Goal: Transaction & Acquisition: Subscribe to service/newsletter

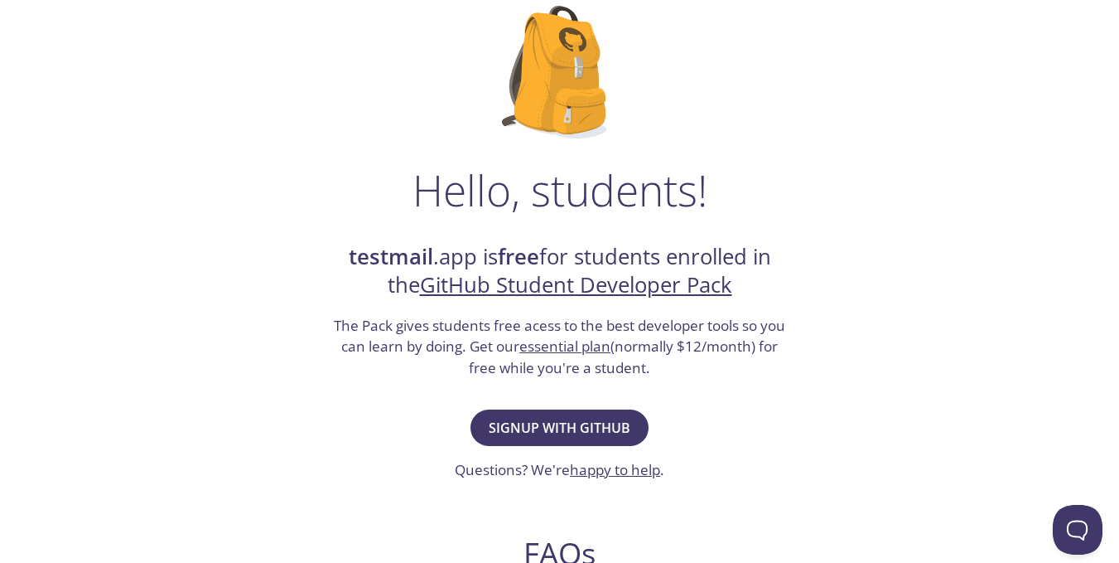
scroll to position [118, 0]
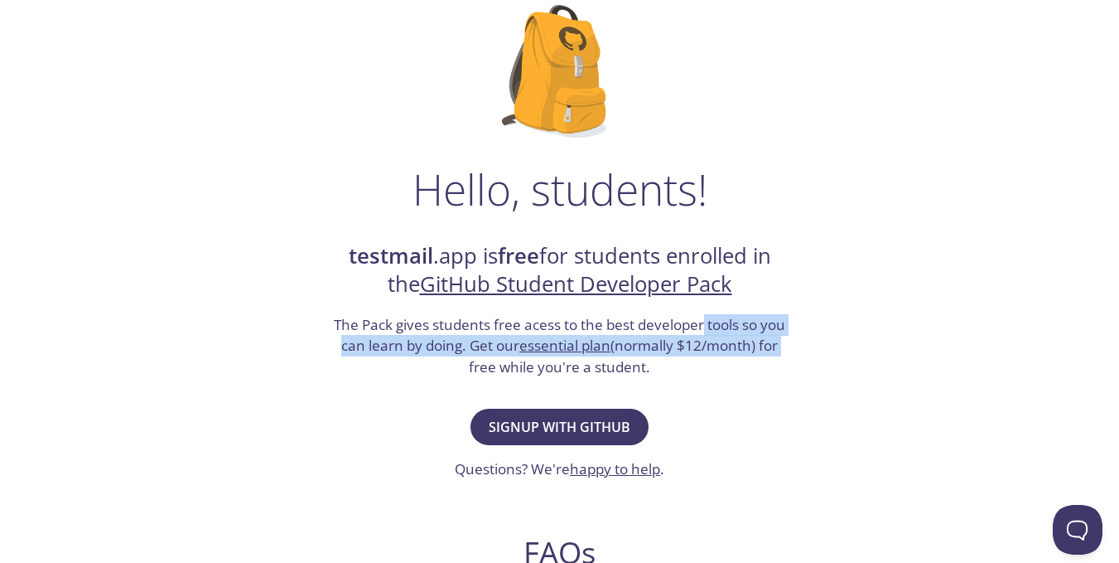
drag, startPoint x: 705, startPoint y: 331, endPoint x: 799, endPoint y: 342, distance: 95.1
click at [799, 342] on div "Hello, students! testmail .app is free for students enrolled in the GitHub Stud…" at bounding box center [560, 484] width 809 height 1012
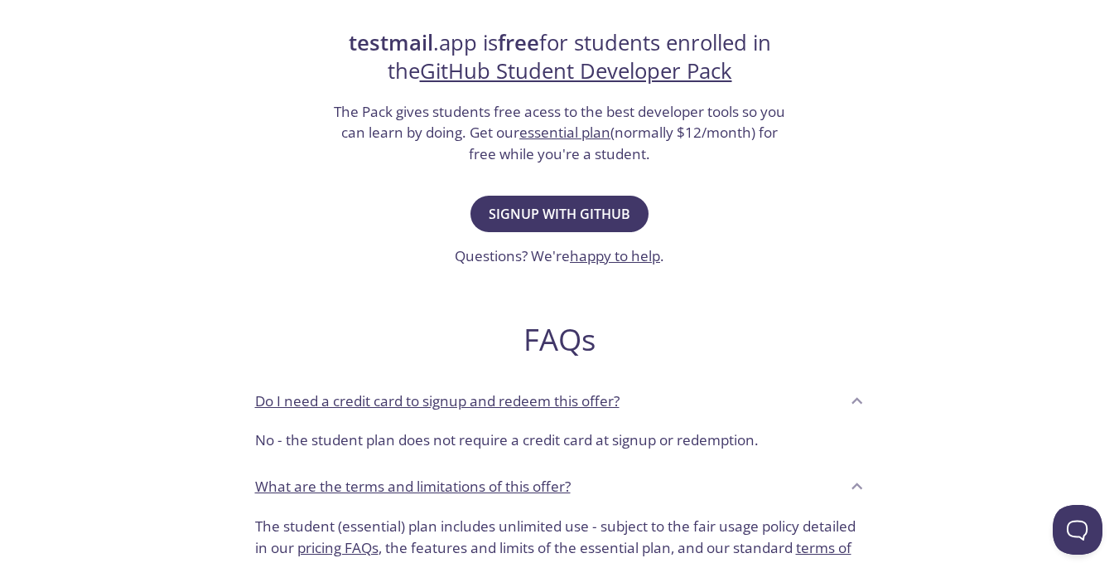
scroll to position [344, 0]
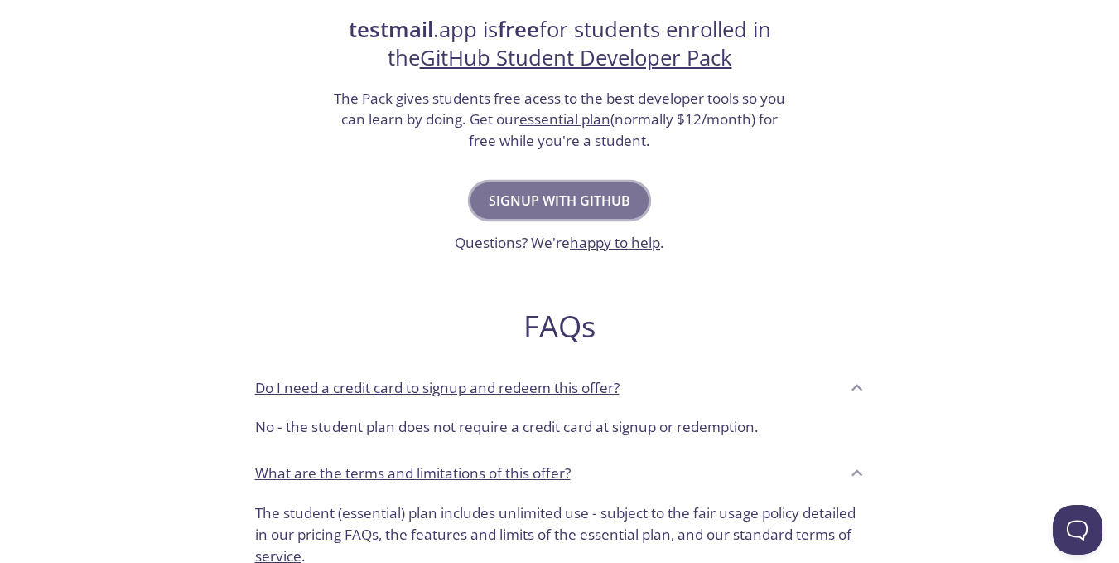
click at [599, 200] on span "Signup with GitHub" at bounding box center [560, 200] width 142 height 23
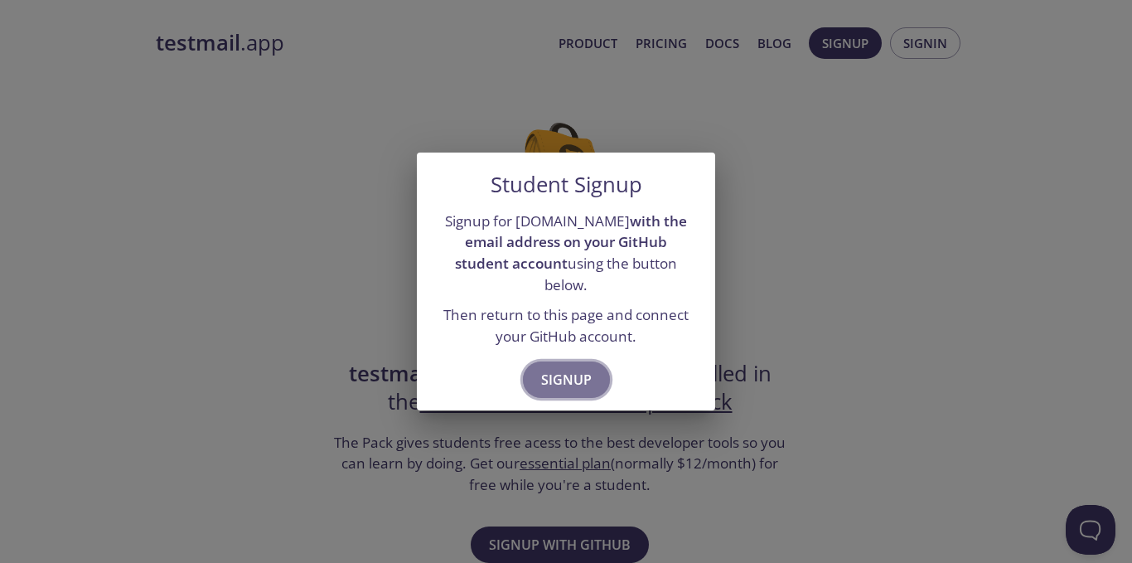
click at [563, 361] on button "Signup" at bounding box center [566, 379] width 87 height 36
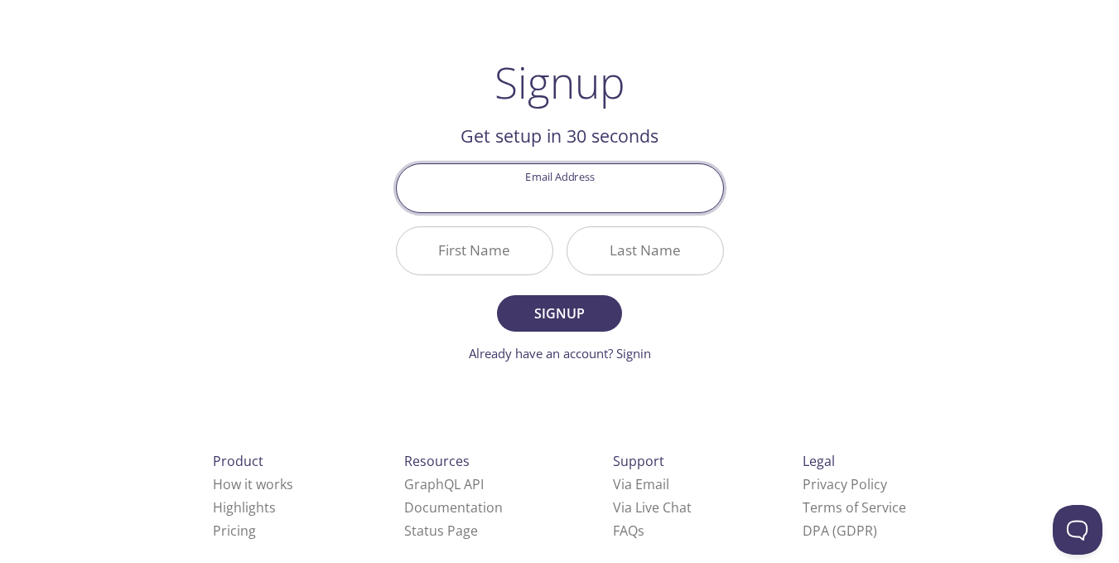
scroll to position [69, 0]
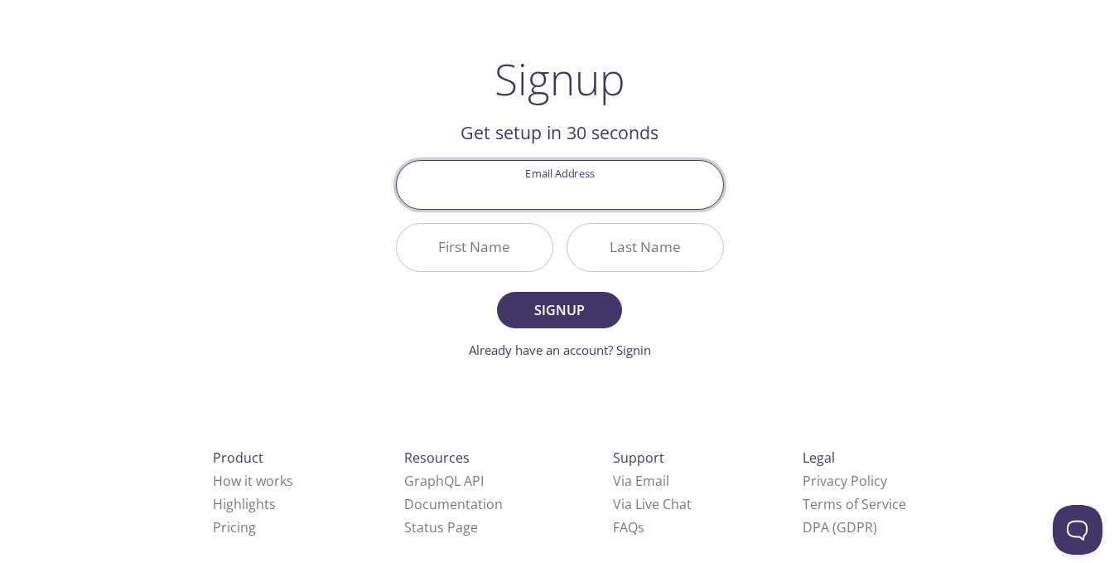
click at [577, 183] on input "Email Address" at bounding box center [560, 184] width 326 height 47
type input "y"
type input "[EMAIL_ADDRESS][DOMAIN_NAME]"
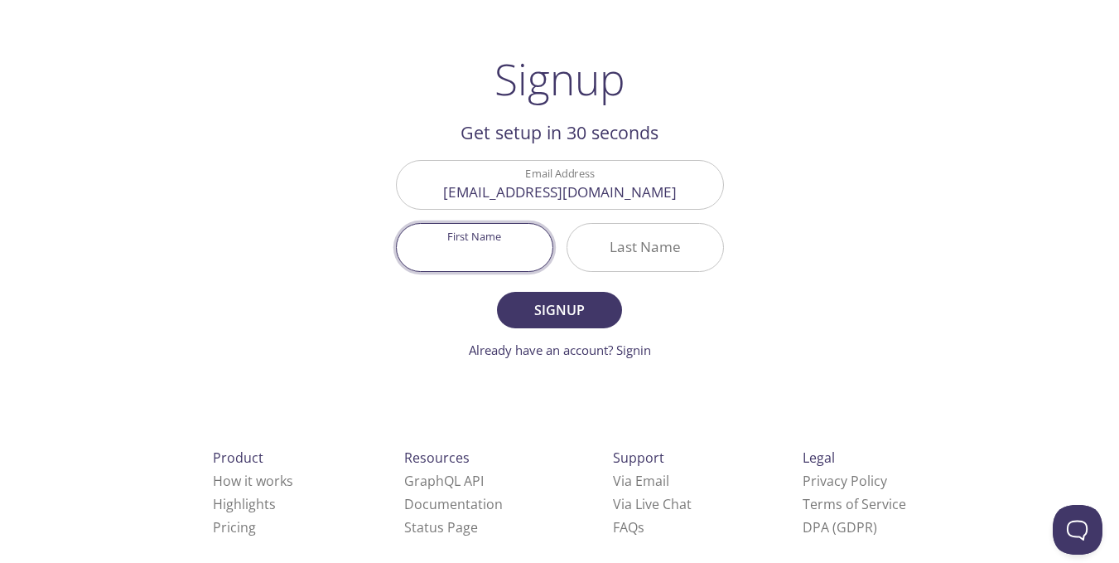
click at [472, 252] on input "First Name" at bounding box center [475, 247] width 156 height 47
type input "[PERSON_NAME]"
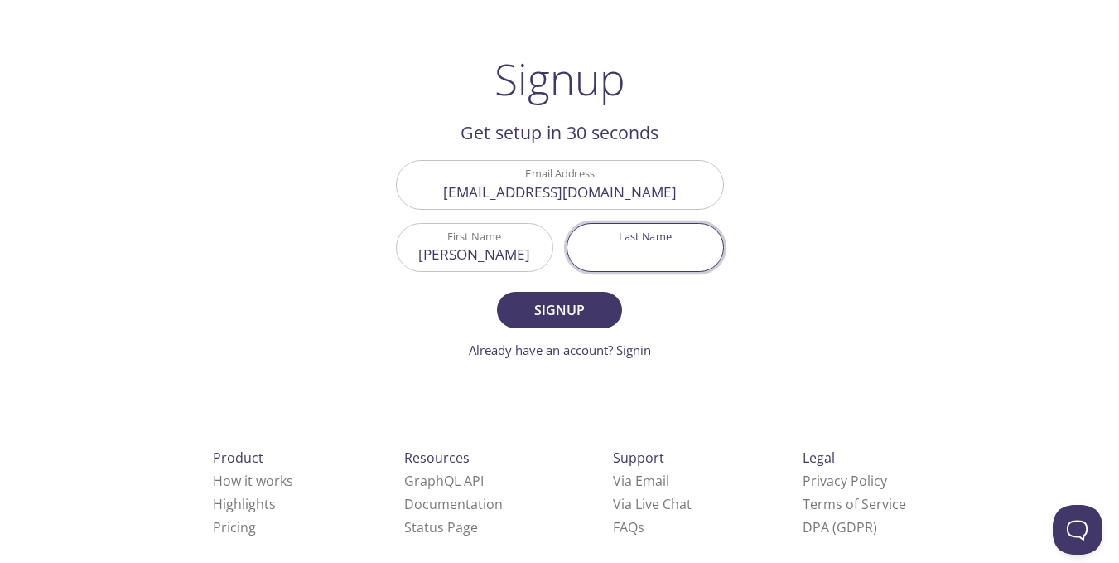
click at [621, 246] on input "Last Name" at bounding box center [646, 247] width 156 height 47
type input "bansal"
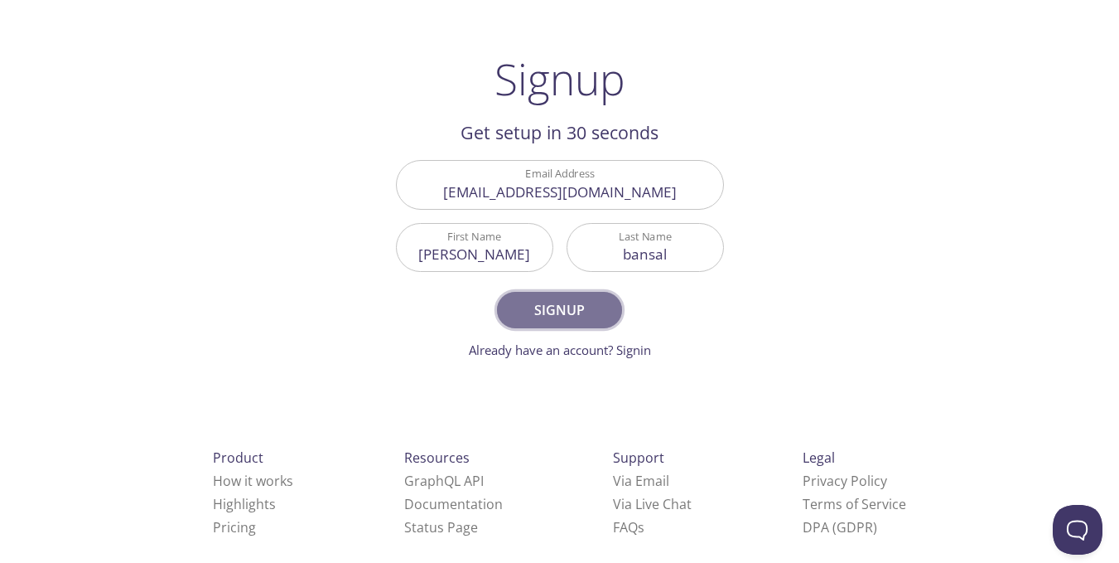
click at [599, 305] on span "Signup" at bounding box center [559, 309] width 88 height 23
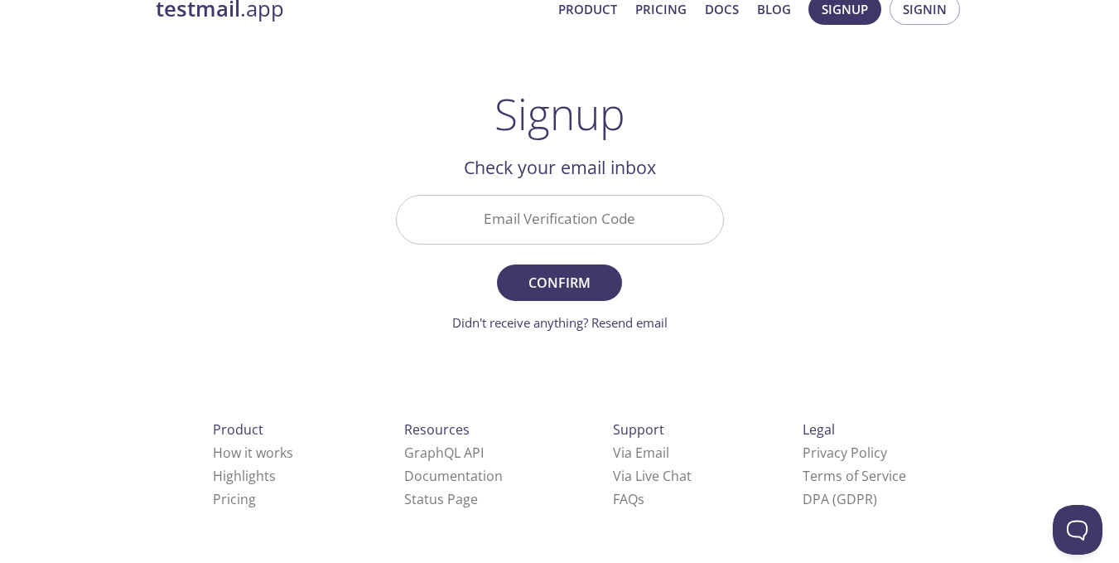
scroll to position [28, 0]
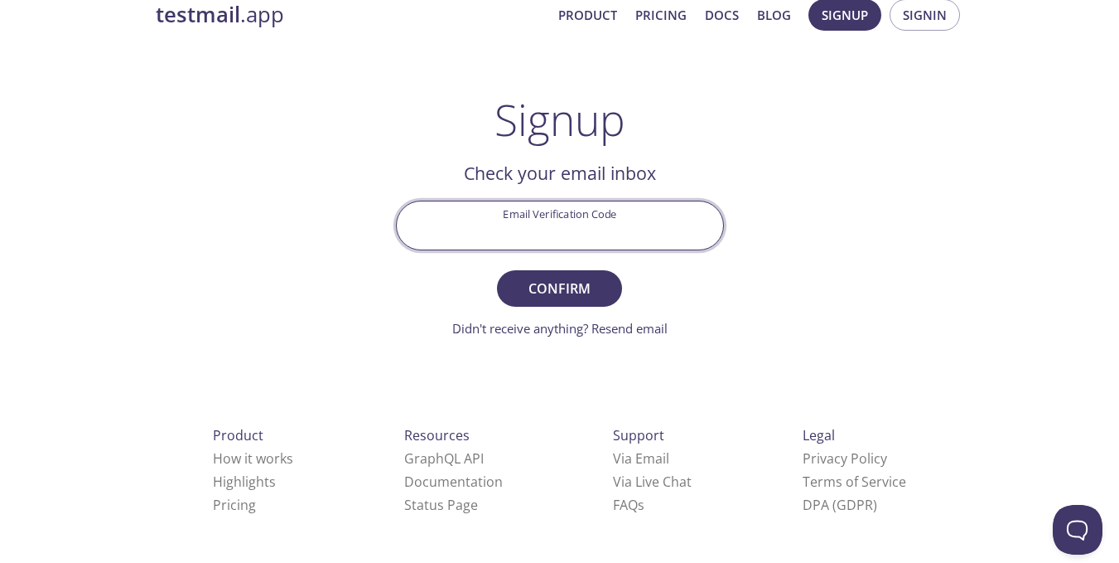
click at [553, 233] on input "Email Verification Code" at bounding box center [560, 224] width 326 height 47
type input "P1EH9A5"
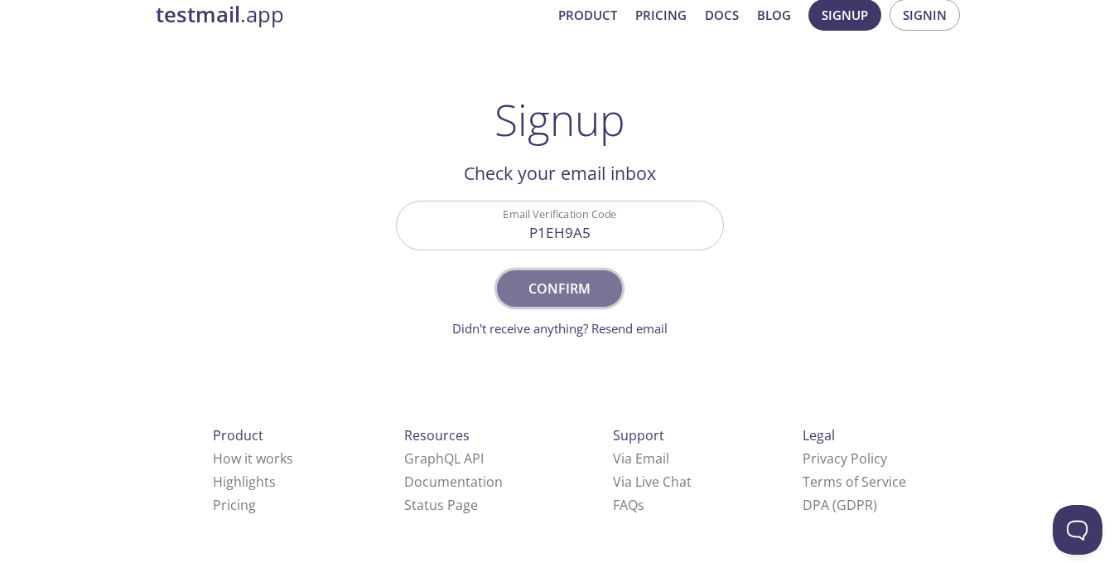
click at [563, 289] on span "Confirm" at bounding box center [559, 288] width 88 height 23
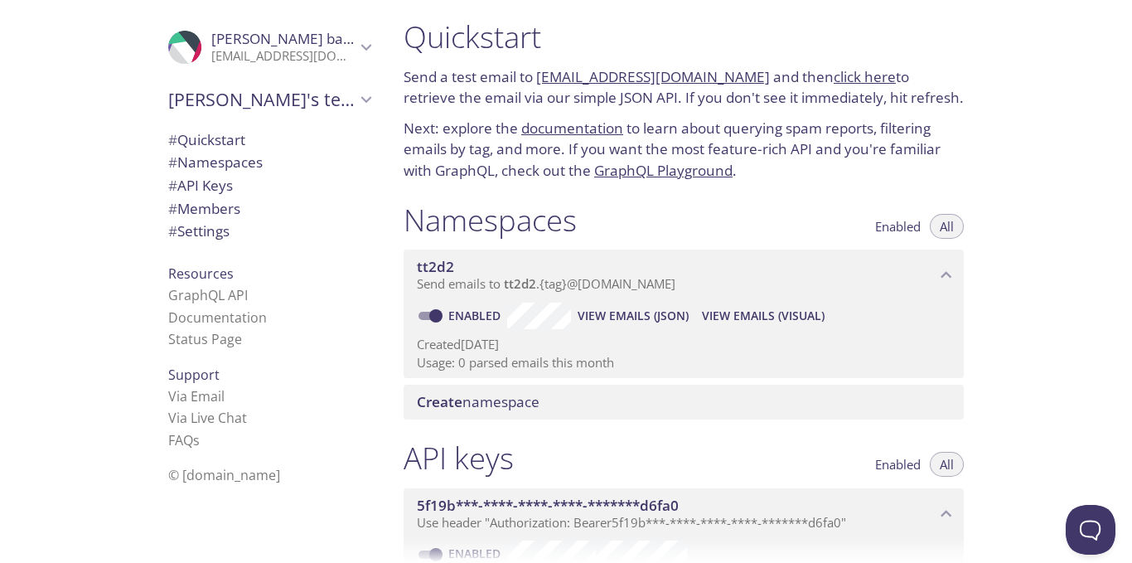
scroll to position [7, 0]
click at [196, 293] on link "GraphQL API" at bounding box center [208, 295] width 80 height 18
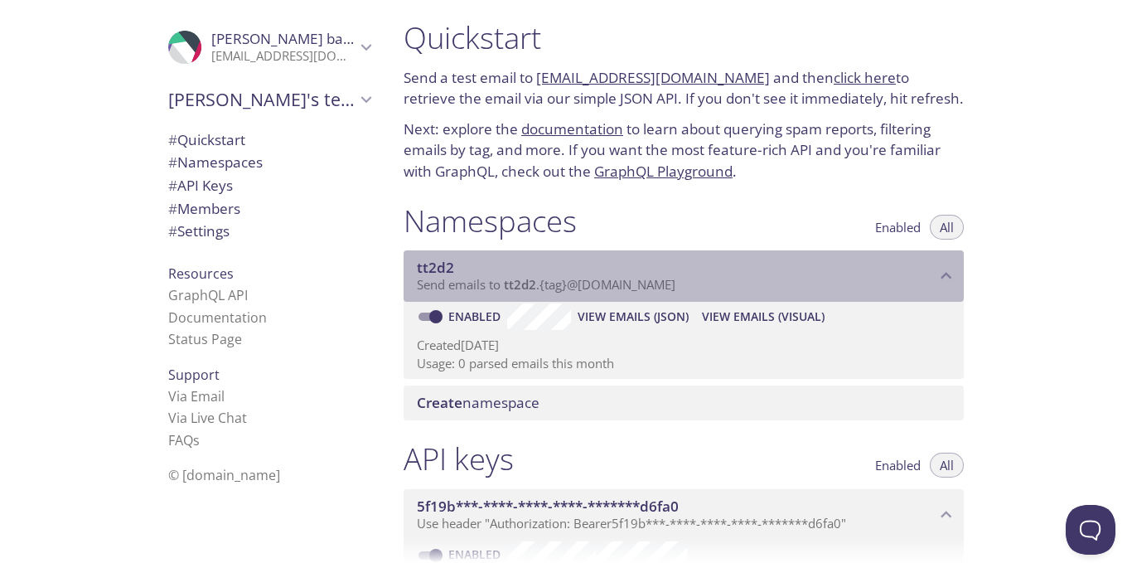
click at [464, 273] on span "tt2d2" at bounding box center [676, 267] width 519 height 18
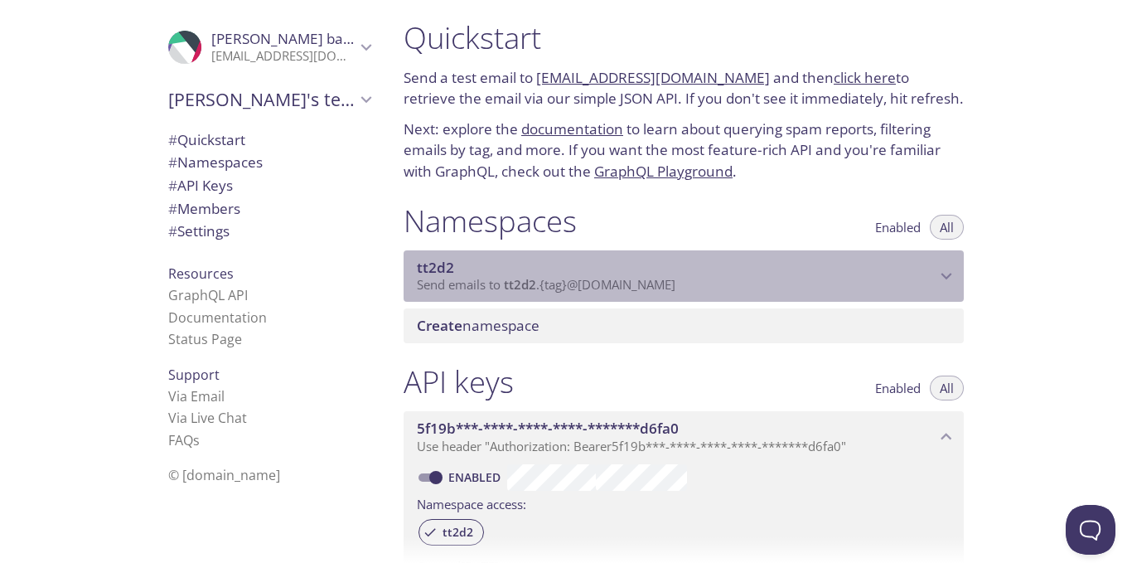
click at [464, 273] on span "tt2d2" at bounding box center [676, 267] width 519 height 18
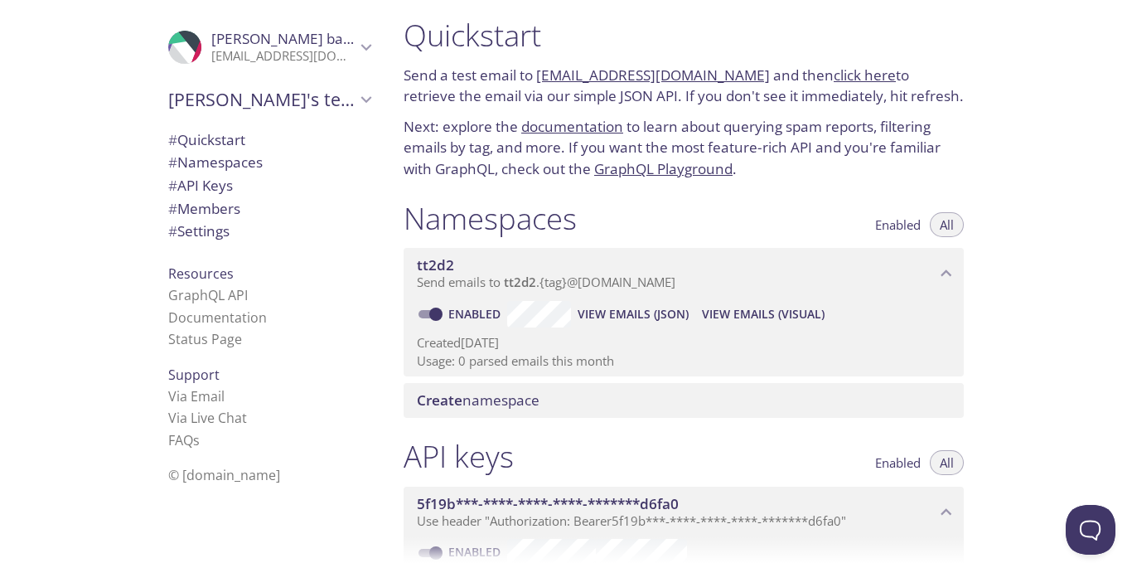
scroll to position [0, 0]
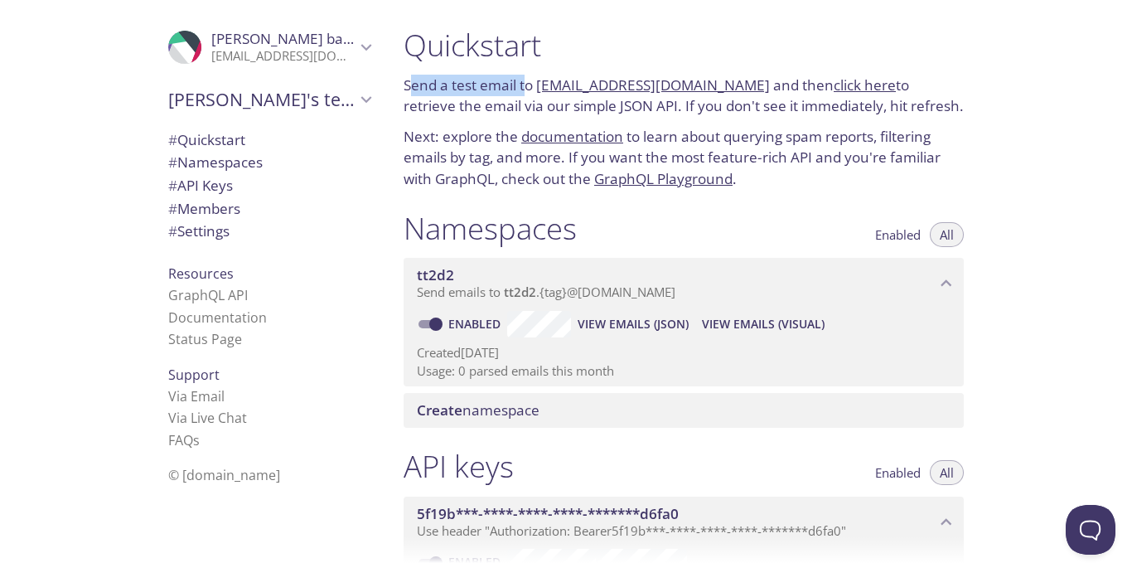
drag, startPoint x: 410, startPoint y: 91, endPoint x: 529, endPoint y: 85, distance: 118.6
click at [529, 85] on p "Send a test email to tt2d2.test@inbox.testmail.app and then click here to retri…" at bounding box center [683, 96] width 560 height 42
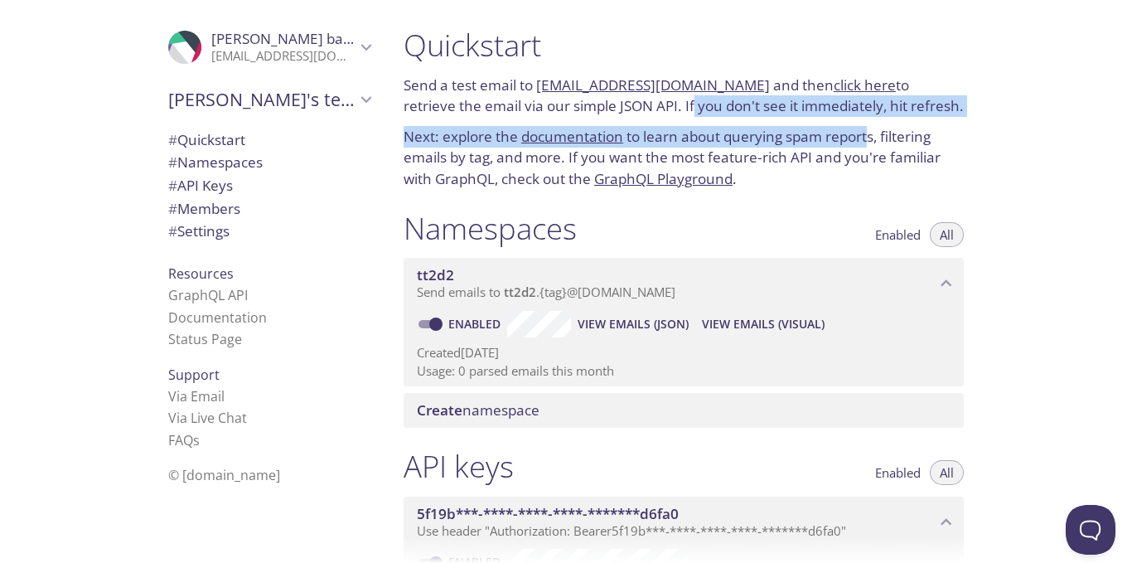
drag, startPoint x: 637, startPoint y: 117, endPoint x: 871, endPoint y: 118, distance: 233.6
click at [871, 118] on div "Quickstart Send a test email to tt2d2.test@inbox.testmail.app and then click he…" at bounding box center [683, 108] width 587 height 183
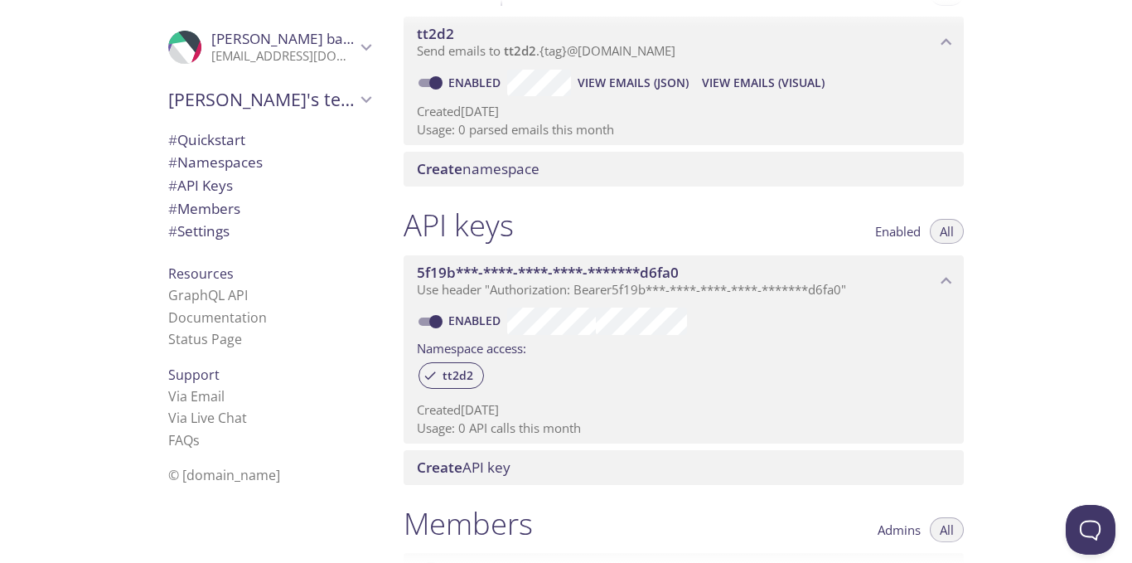
scroll to position [243, 0]
click at [514, 286] on span "Use header "Authorization: Bearer 5f19b***-****-****-****-*******d6fa0 "" at bounding box center [631, 287] width 429 height 17
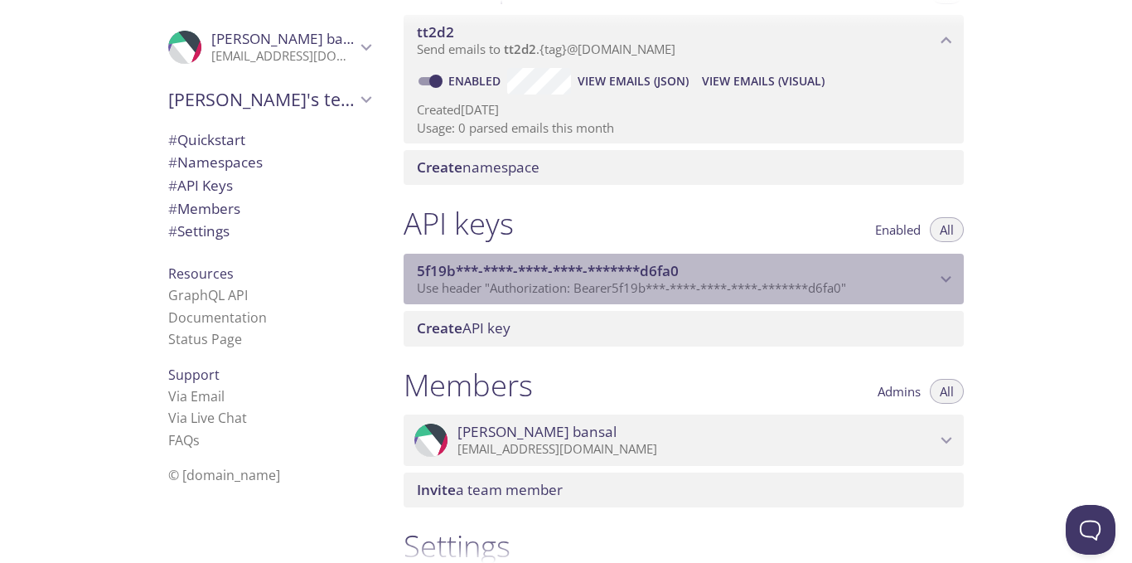
click at [514, 286] on span "Use header "Authorization: Bearer 5f19b***-****-****-****-*******d6fa0 "" at bounding box center [631, 287] width 429 height 17
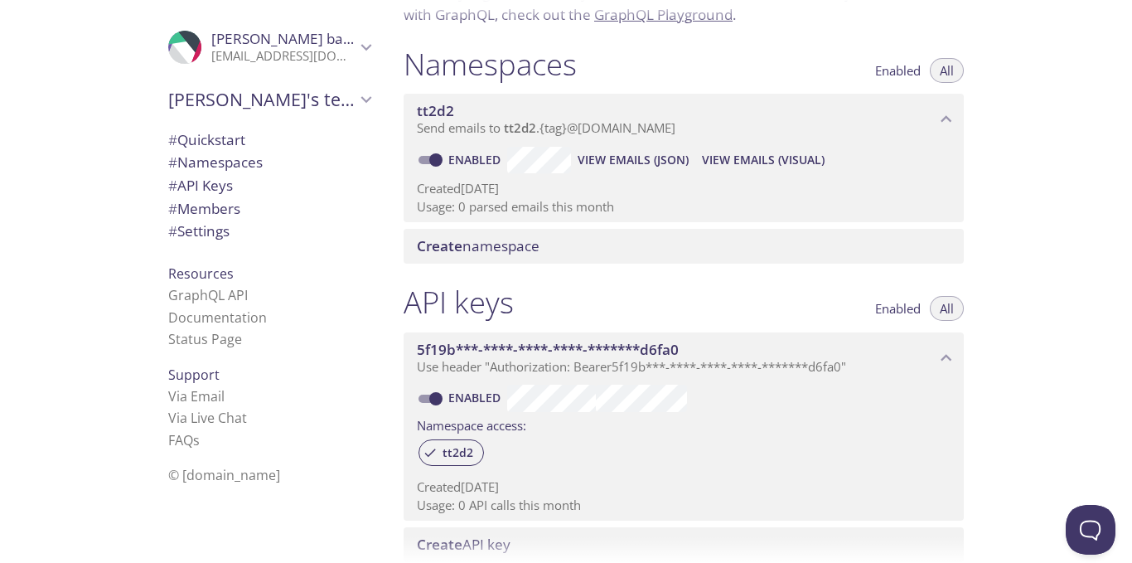
scroll to position [147, 0]
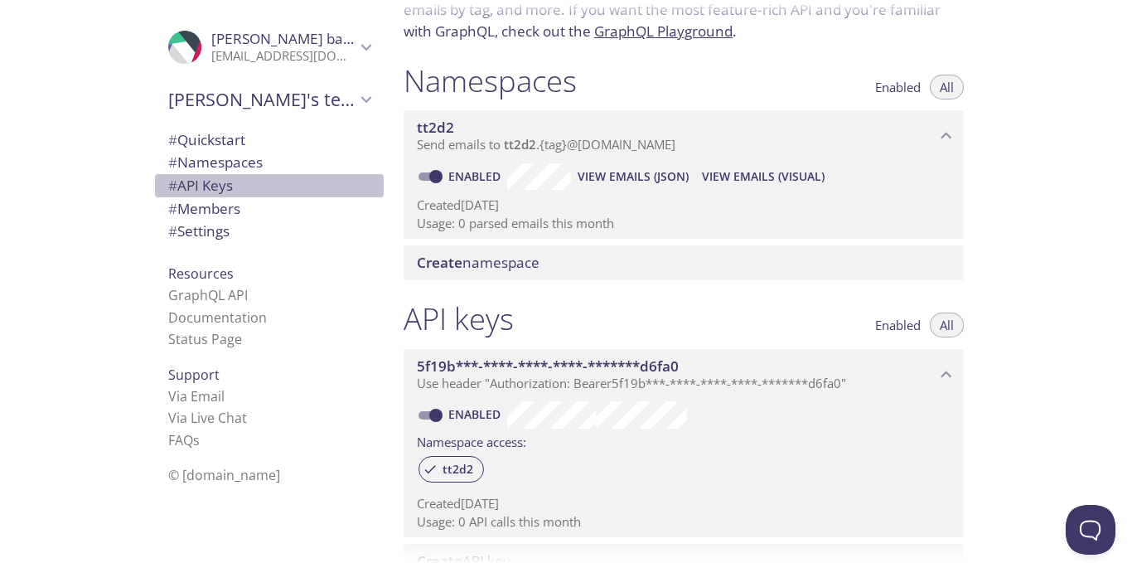
click at [192, 184] on span "# API Keys" at bounding box center [200, 185] width 65 height 19
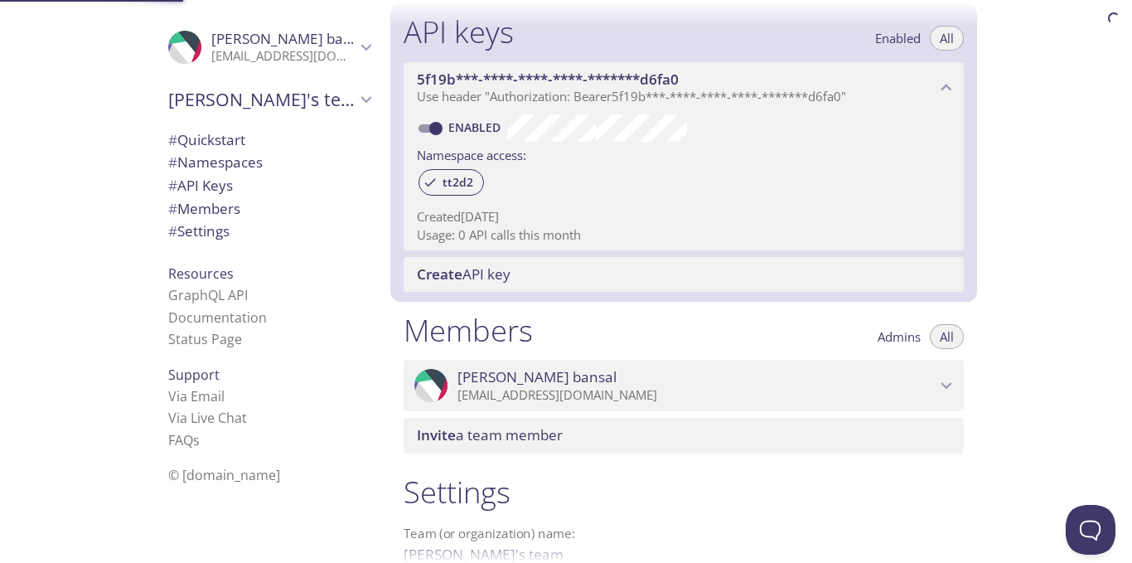
scroll to position [447, 0]
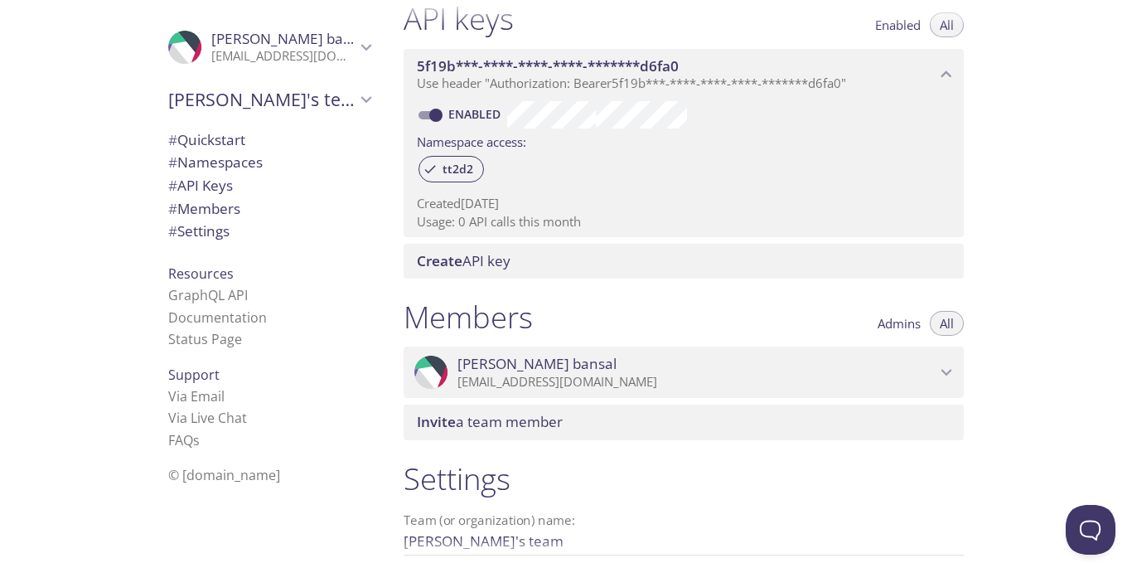
click at [538, 229] on p "Usage: 0 API calls this month" at bounding box center [684, 221] width 534 height 17
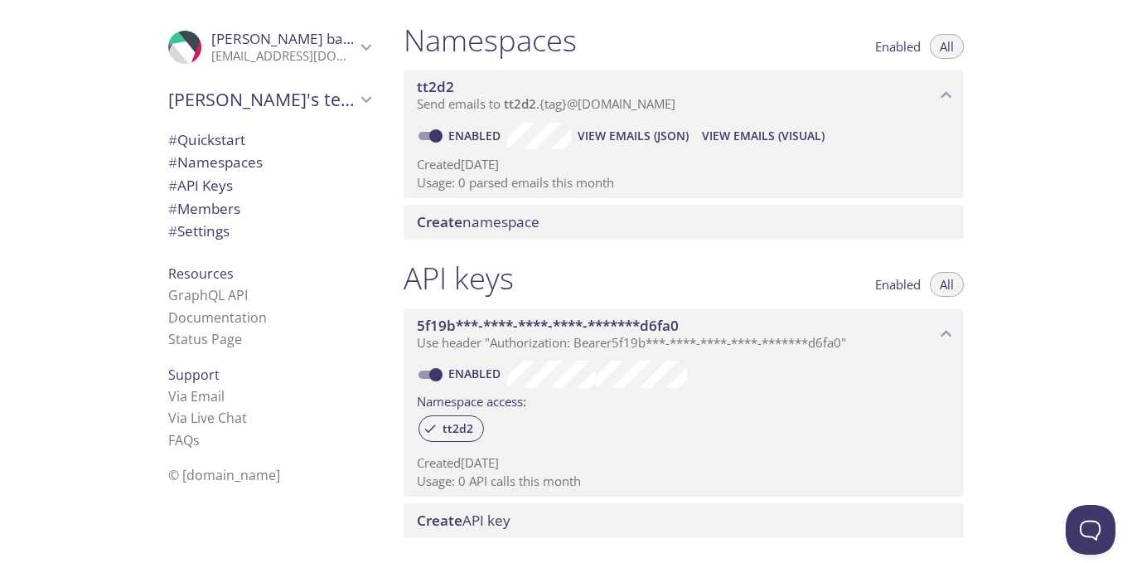
scroll to position [0, 0]
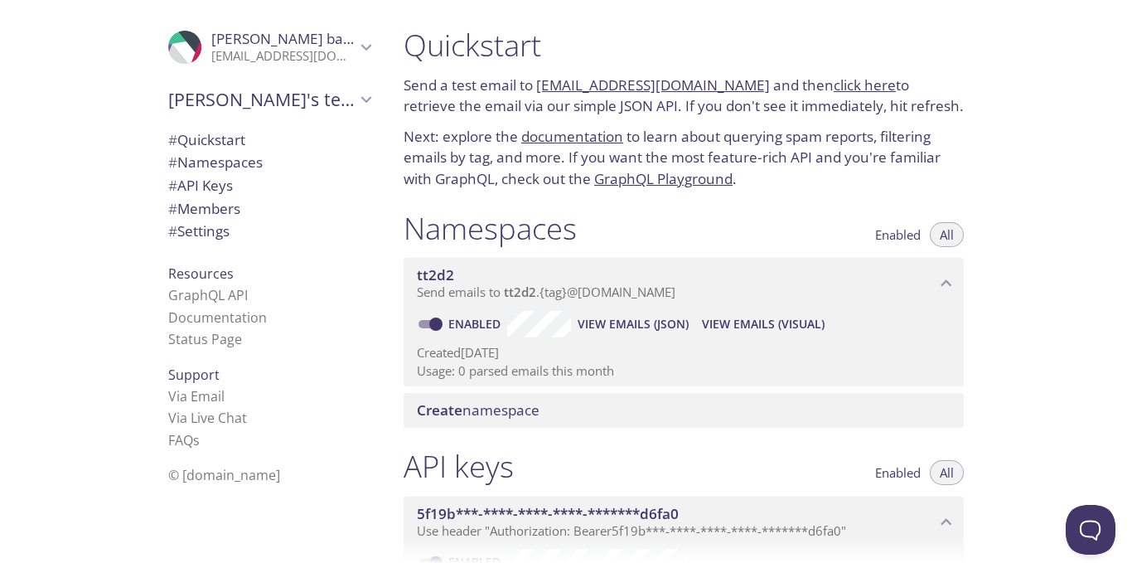
click at [838, 84] on link "click here" at bounding box center [864, 84] width 62 height 19
click at [218, 316] on link "Documentation" at bounding box center [217, 317] width 99 height 18
